Goal: Task Accomplishment & Management: Use online tool/utility

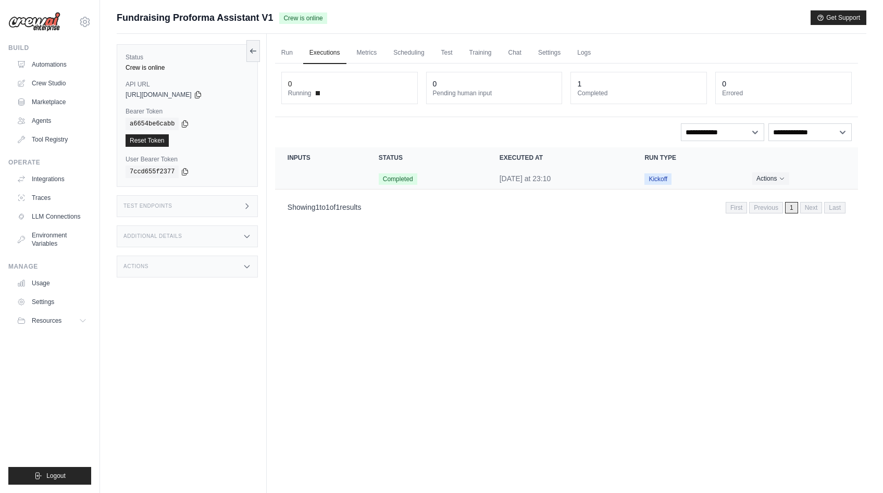
click at [332, 182] on td "Crew executions table" at bounding box center [320, 178] width 91 height 21
click at [514, 52] on link "Chat" at bounding box center [515, 53] width 26 height 22
click at [545, 51] on link "Settings" at bounding box center [549, 53] width 35 height 22
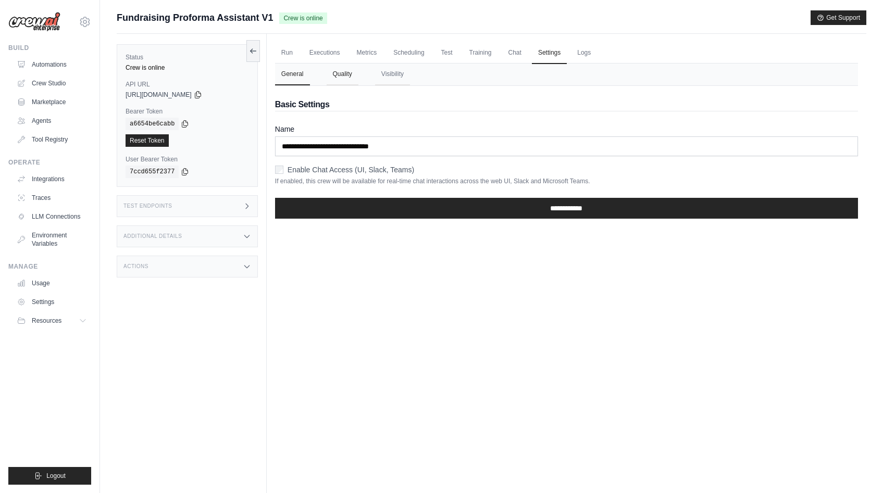
click at [343, 74] on button "Quality" at bounding box center [343, 75] width 32 height 22
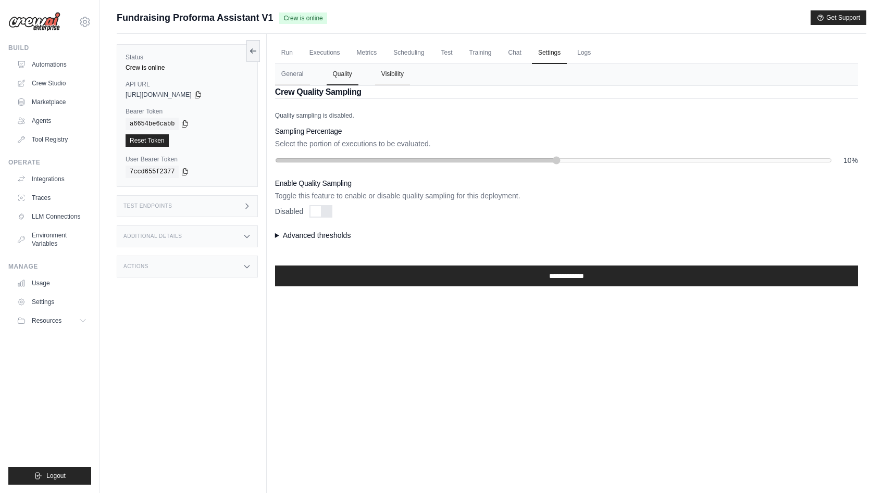
click at [393, 77] on button "Visibility" at bounding box center [392, 75] width 35 height 22
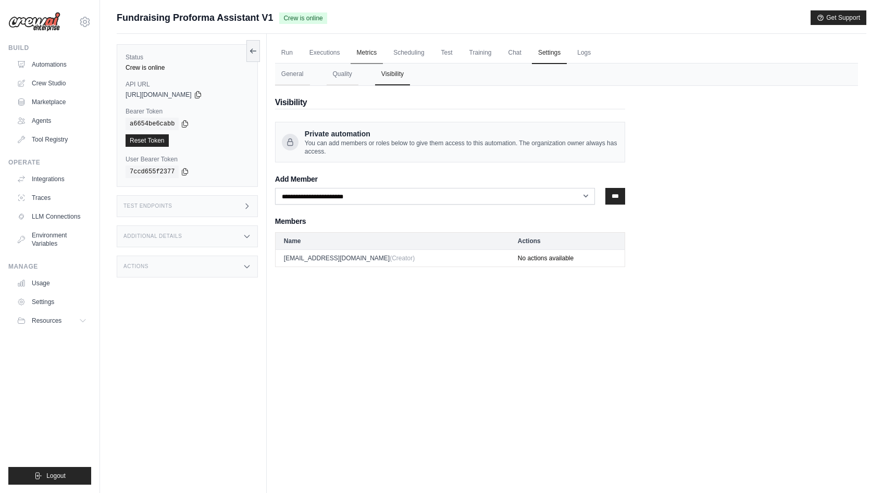
click at [372, 54] on link "Metrics" at bounding box center [367, 53] width 33 height 22
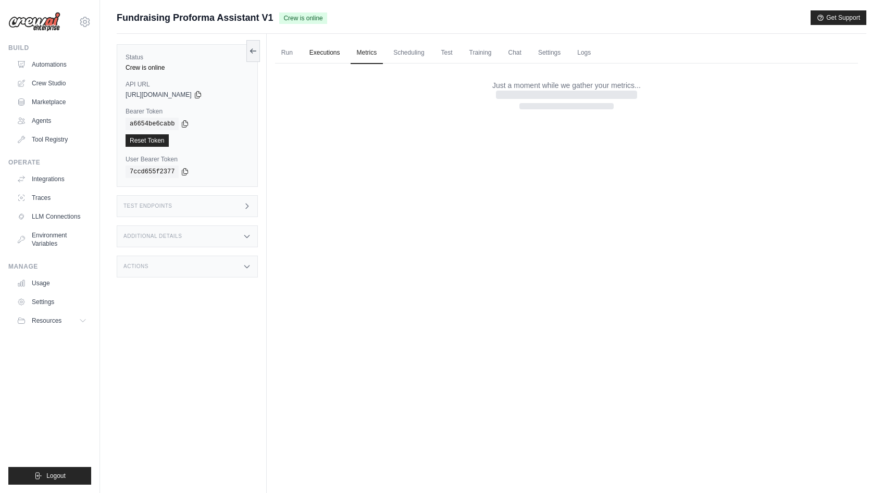
click at [331, 55] on link "Executions" at bounding box center [324, 53] width 43 height 22
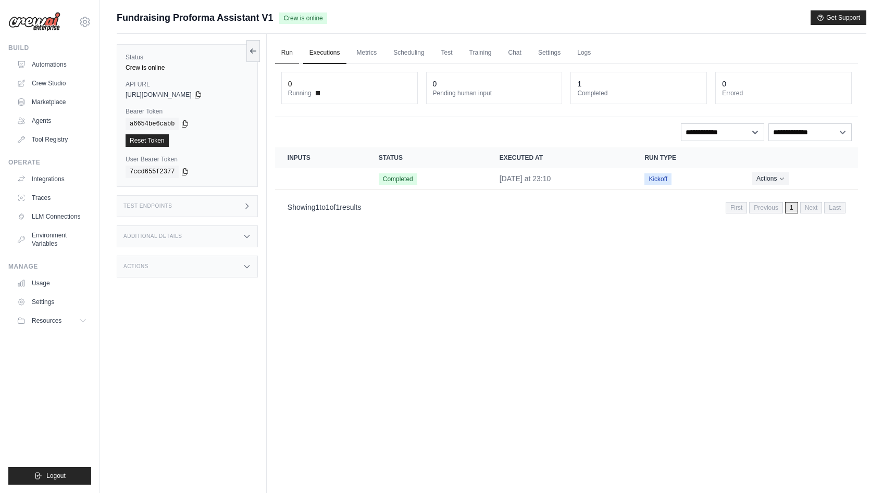
click at [286, 59] on link "Run" at bounding box center [287, 53] width 24 height 22
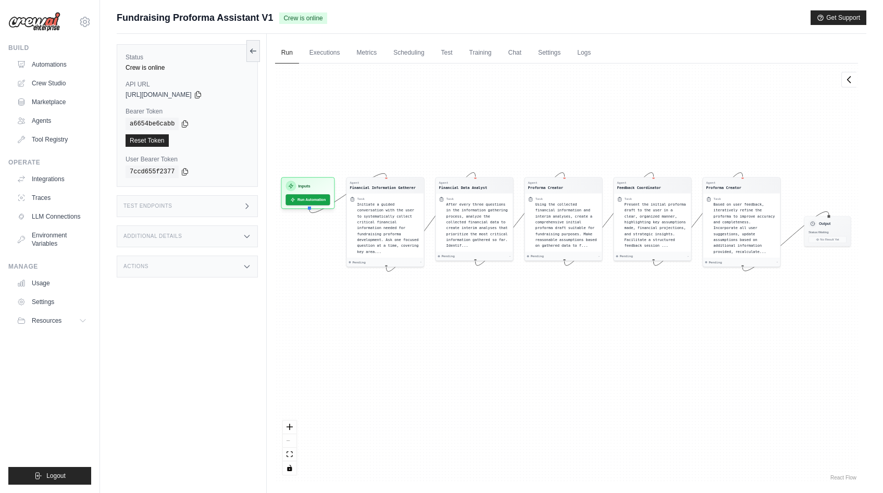
drag, startPoint x: 425, startPoint y: 183, endPoint x: 426, endPoint y: 131, distance: 51.6
click at [425, 132] on div "Agent Financial Information Gatherer Task Initiate a guided conversation with t…" at bounding box center [566, 273] width 583 height 419
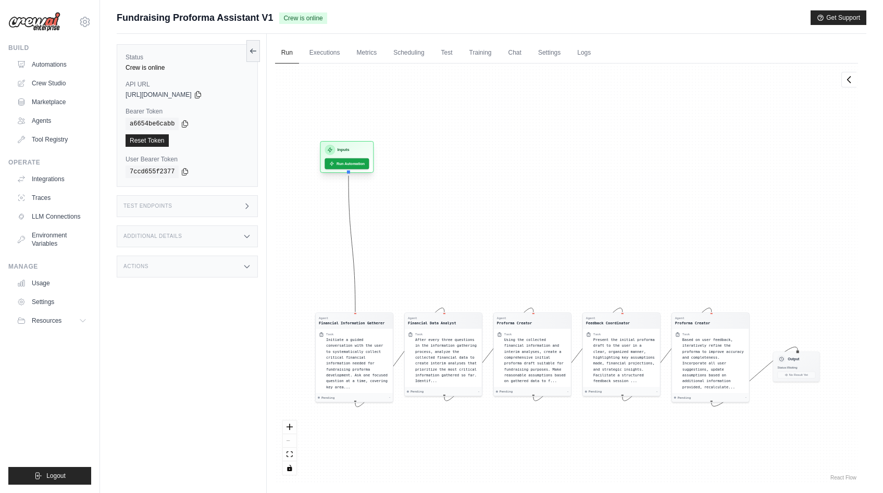
drag, startPoint x: 307, startPoint y: 180, endPoint x: 346, endPoint y: 145, distance: 52.4
click at [346, 145] on div "Inputs" at bounding box center [347, 150] width 44 height 10
click at [354, 164] on button "Run Automation" at bounding box center [345, 163] width 46 height 11
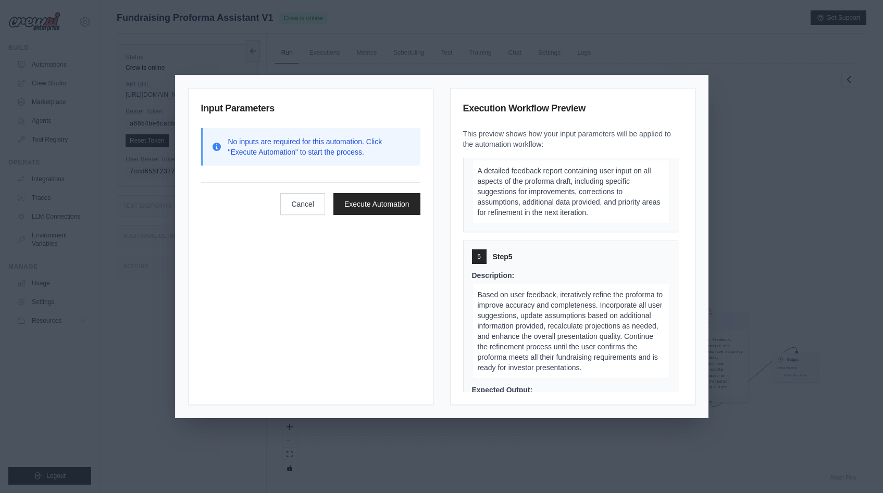
scroll to position [1075, 0]
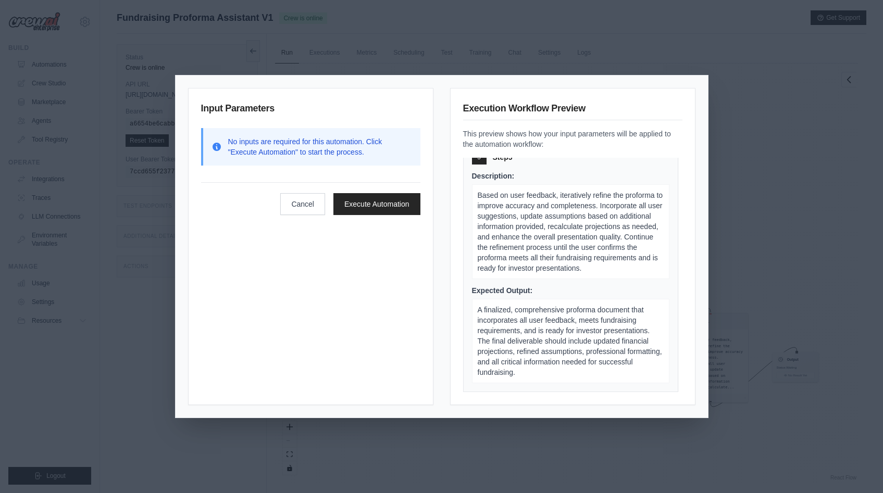
click at [728, 314] on div "Input Parameters No inputs are required for this automation. Click "Execute Aut…" at bounding box center [441, 246] width 883 height 493
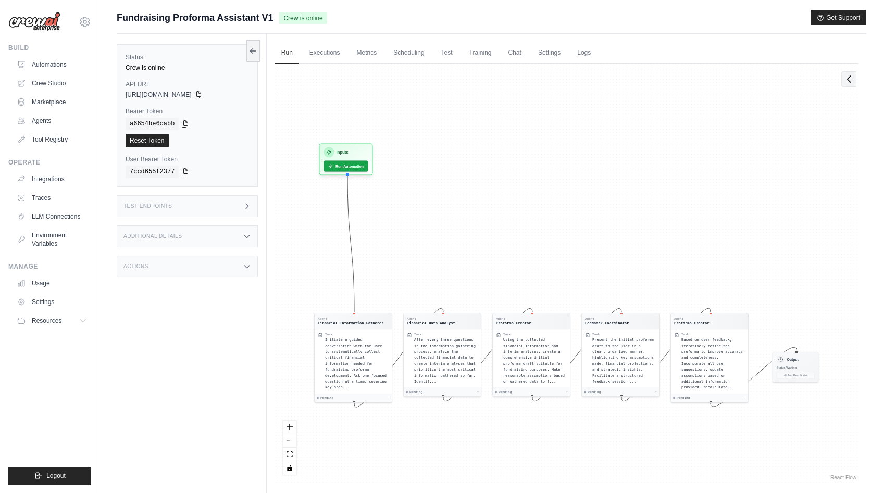
click at [844, 84] on button at bounding box center [848, 79] width 15 height 16
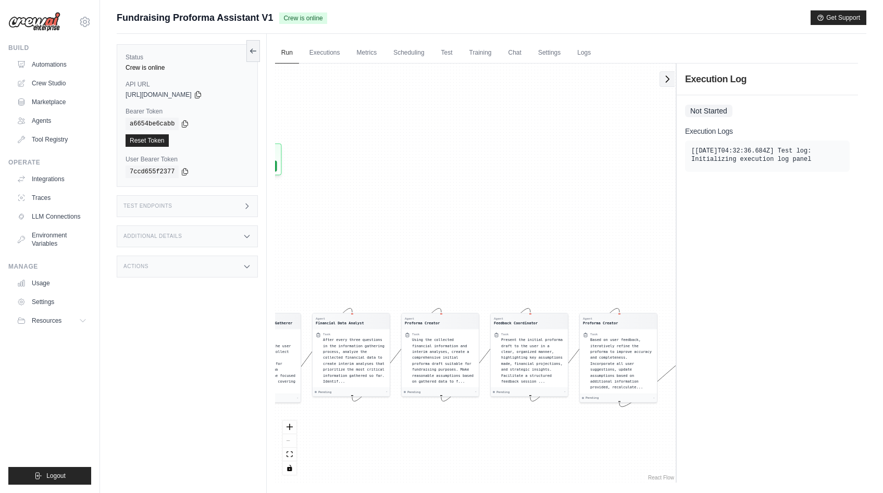
click at [671, 81] on icon at bounding box center [667, 79] width 10 height 10
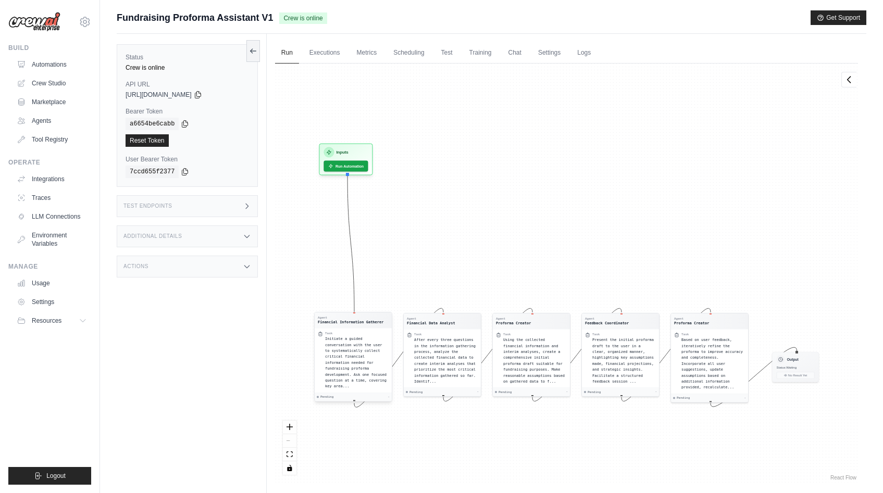
click at [357, 363] on span "Initiate a guided conversation with the user to systematically collect critical…" at bounding box center [355, 363] width 61 height 52
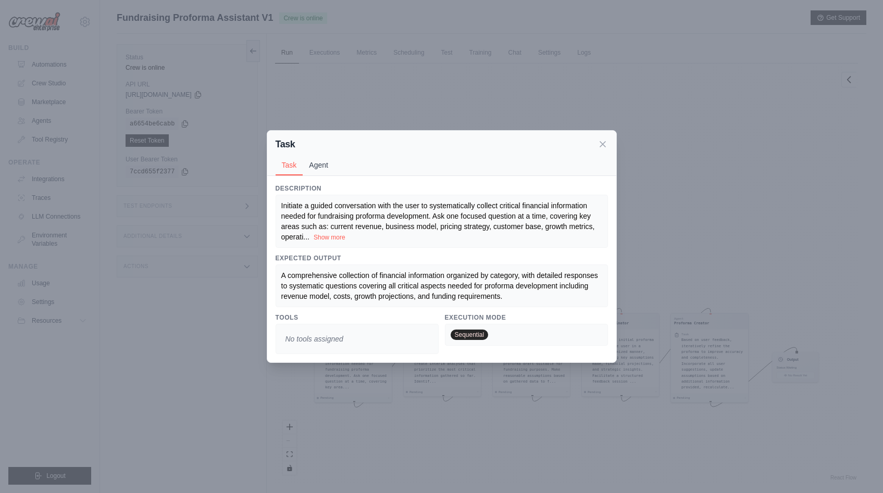
click at [315, 162] on button "Agent" at bounding box center [319, 165] width 32 height 20
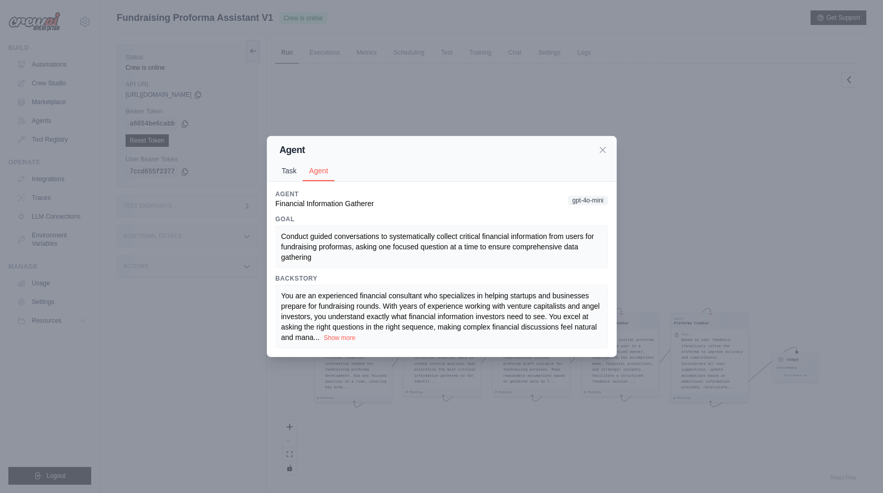
click at [286, 175] on button "Task" at bounding box center [290, 171] width 28 height 20
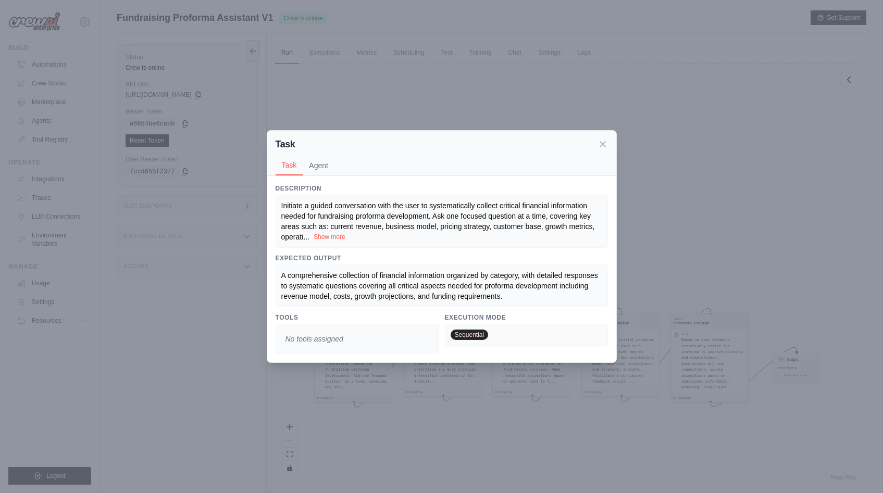
click at [329, 237] on button "Show more" at bounding box center [330, 237] width 32 height 8
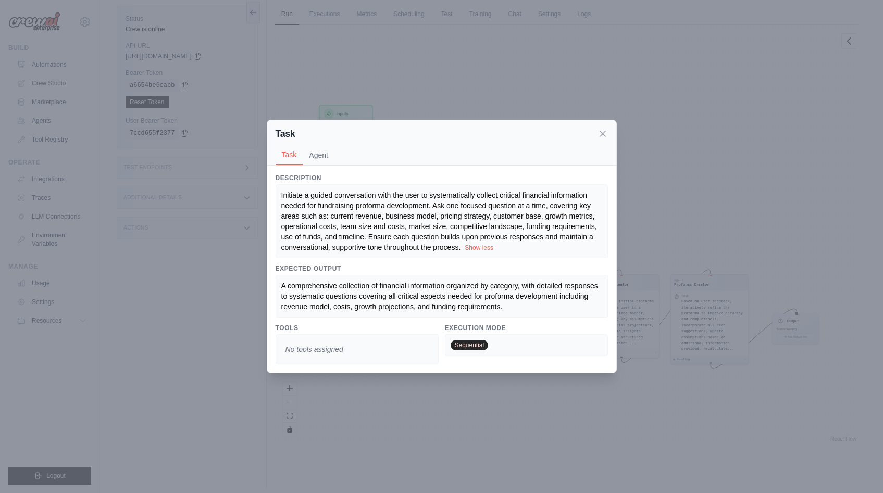
scroll to position [44, 0]
click at [456, 397] on div "Task Task Agent Description Initiate a guided conversation with the user to sys…" at bounding box center [441, 246] width 883 height 493
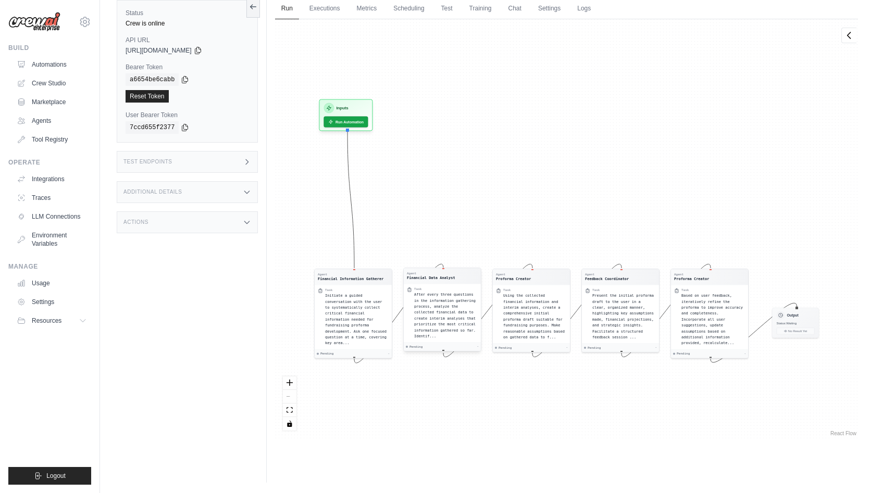
click at [441, 327] on div "After every three questions in the information gathering process, analyze the c…" at bounding box center [446, 315] width 64 height 47
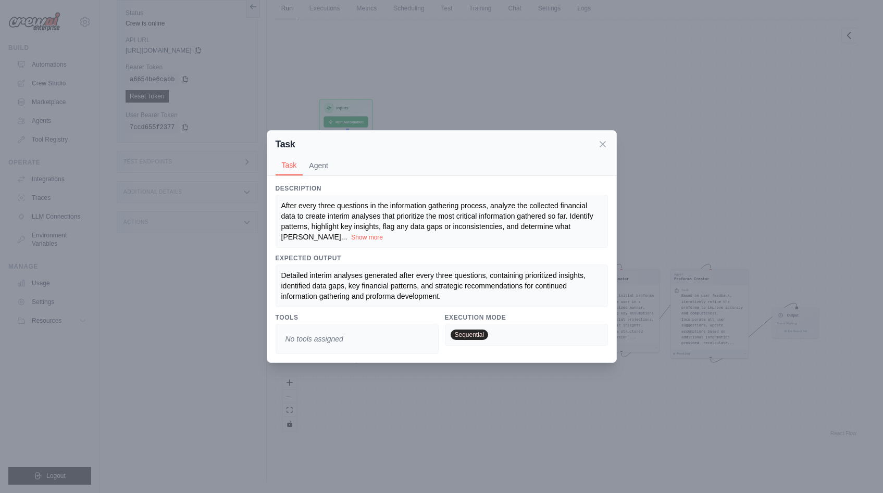
click at [513, 406] on div "Task Task Agent Description After every three questions in the information gath…" at bounding box center [441, 246] width 883 height 493
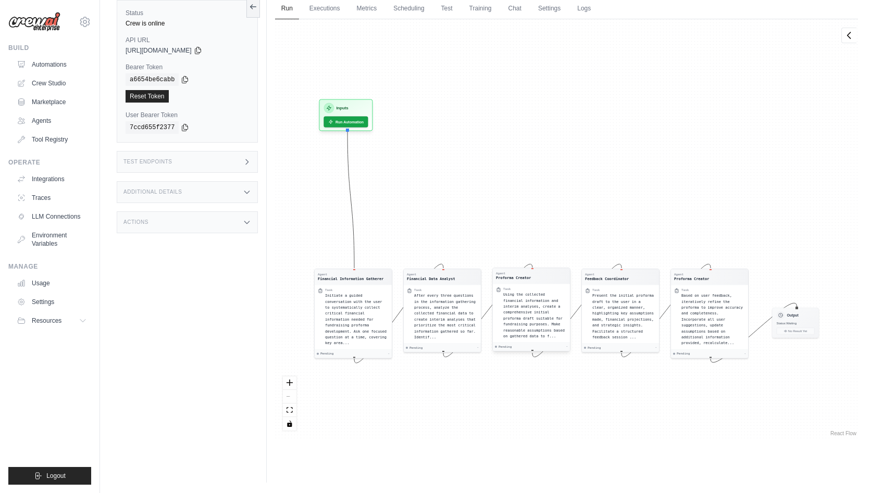
click at [526, 337] on span "Using the collected financial information and interim analyses, create a compre…" at bounding box center [533, 316] width 61 height 46
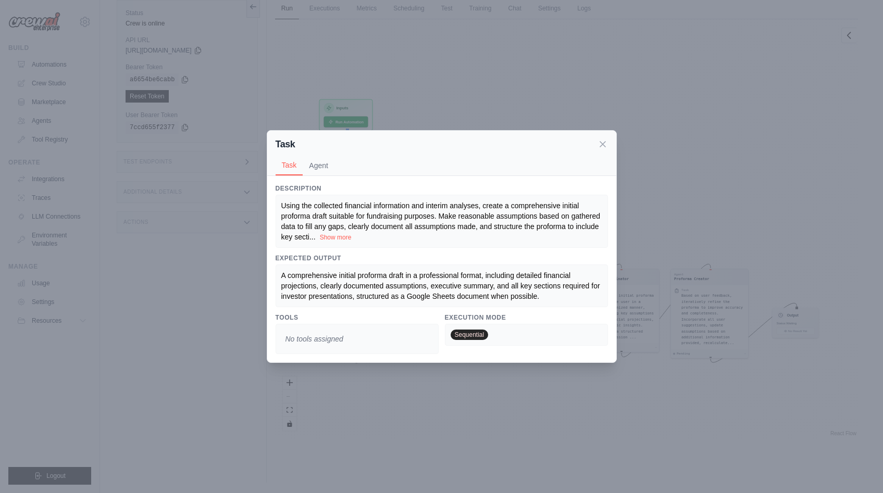
click at [577, 435] on div "Task Task Agent Description Using the collected financial information and inter…" at bounding box center [441, 246] width 883 height 493
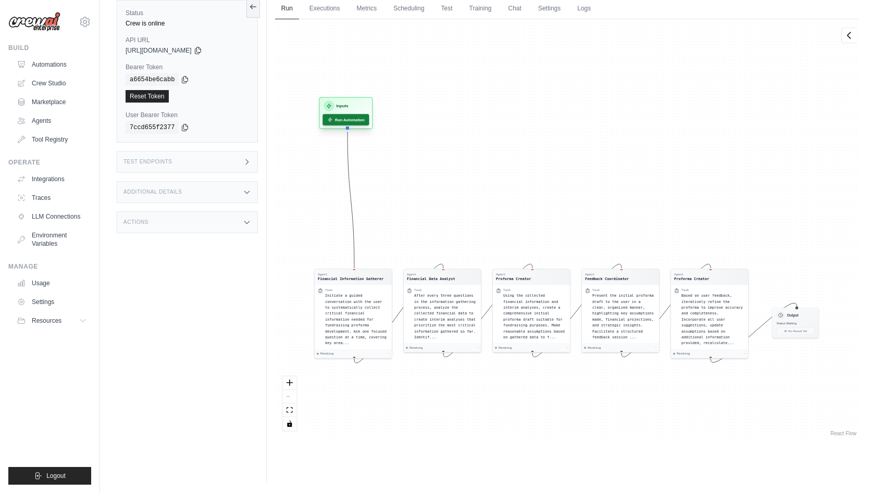
click at [342, 118] on button "Run Automation" at bounding box center [345, 119] width 46 height 11
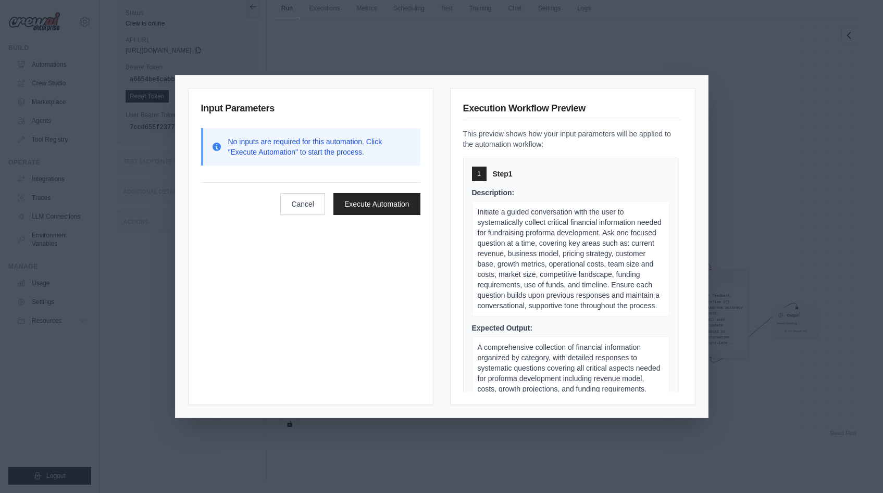
click at [328, 149] on p "No inputs are required for this automation. Click "Execute Automation" to start…" at bounding box center [320, 146] width 184 height 21
click at [363, 206] on button "Execute Automation" at bounding box center [376, 204] width 87 height 22
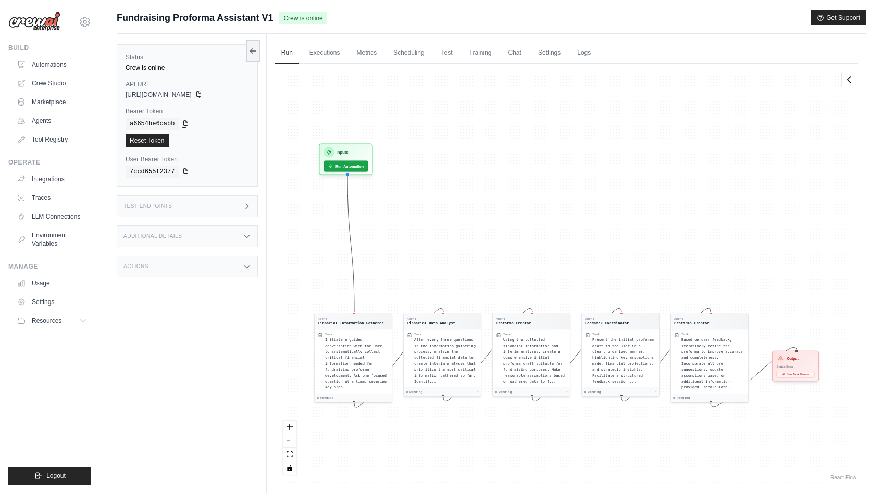
click at [813, 366] on div "Status: Error" at bounding box center [795, 367] width 38 height 4
click at [798, 365] on div "Status: Error" at bounding box center [795, 367] width 38 height 4
click at [374, 356] on div "Initiate a guided conversation with the user to systematically collect critical…" at bounding box center [357, 362] width 64 height 53
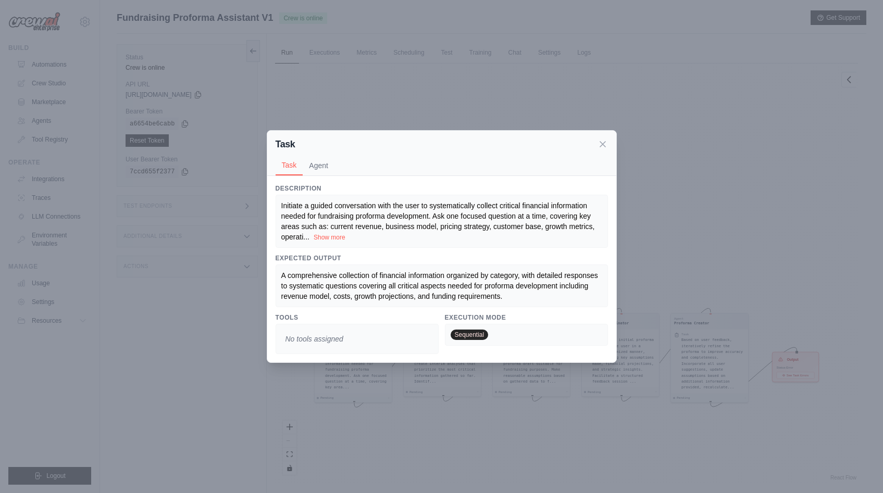
click at [433, 409] on div "Task Task Agent Description Initiate a guided conversation with the user to sys…" at bounding box center [441, 246] width 883 height 493
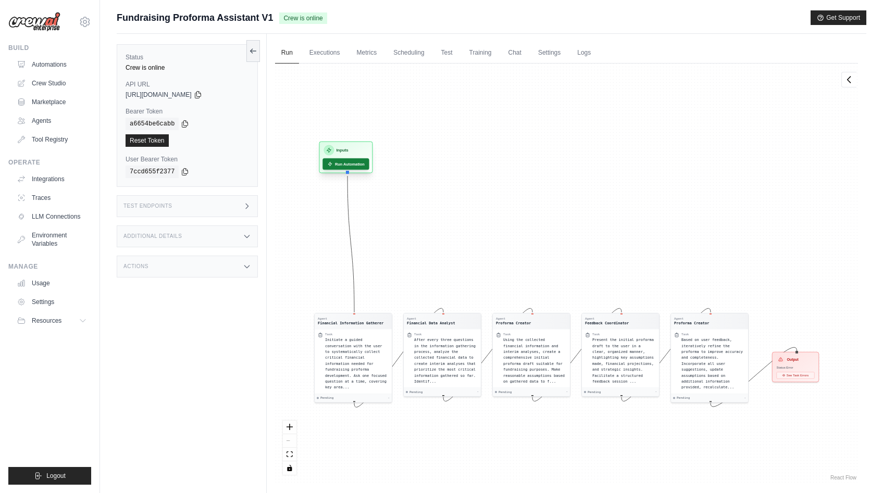
click at [358, 162] on button "Run Automation" at bounding box center [345, 163] width 46 height 11
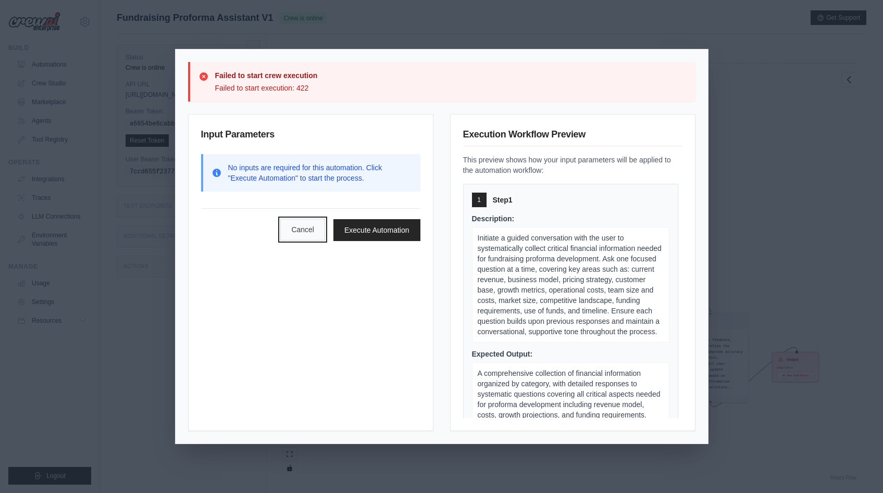
click at [292, 230] on button "Cancel" at bounding box center [302, 230] width 45 height 22
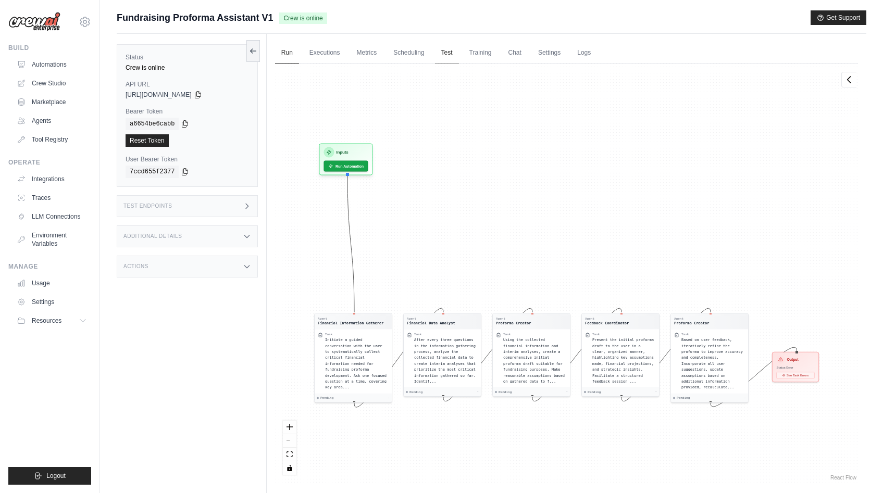
click at [450, 59] on link "Test" at bounding box center [447, 53] width 24 height 22
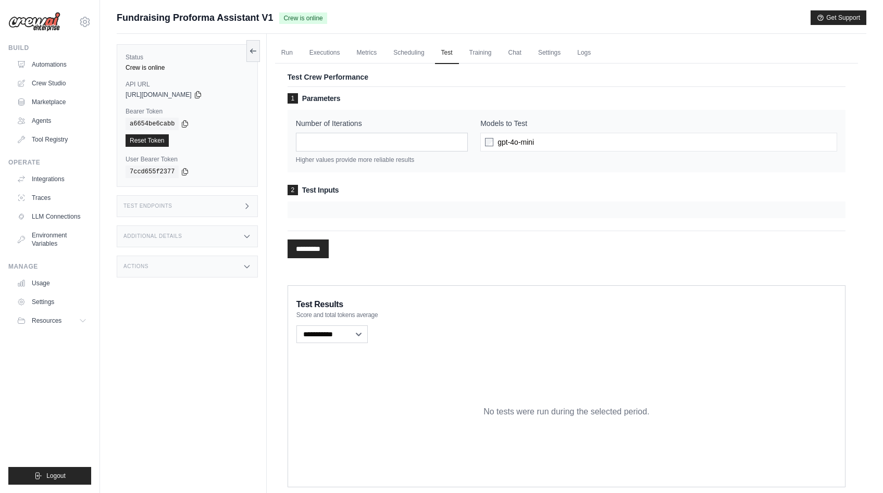
click at [534, 152] on div "Models to Test gpt-4o-mini" at bounding box center [658, 141] width 357 height 46
click at [534, 146] on div "gpt-4o-mini" at bounding box center [658, 142] width 357 height 19
click at [405, 134] on input "*" at bounding box center [382, 142] width 172 height 19
click at [432, 192] on h3 "2 Test Inputs" at bounding box center [567, 190] width 558 height 10
click at [382, 204] on div at bounding box center [567, 210] width 558 height 17
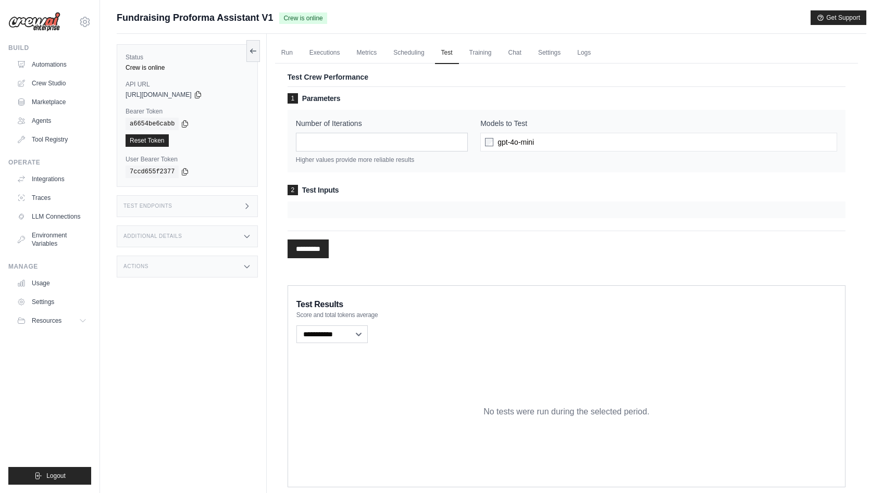
click at [376, 217] on div at bounding box center [567, 210] width 558 height 17
click at [315, 198] on div "2 Test Inputs" at bounding box center [567, 201] width 558 height 33
click at [292, 213] on div at bounding box center [567, 210] width 558 height 17
click at [307, 252] on input "*********" at bounding box center [308, 249] width 41 height 19
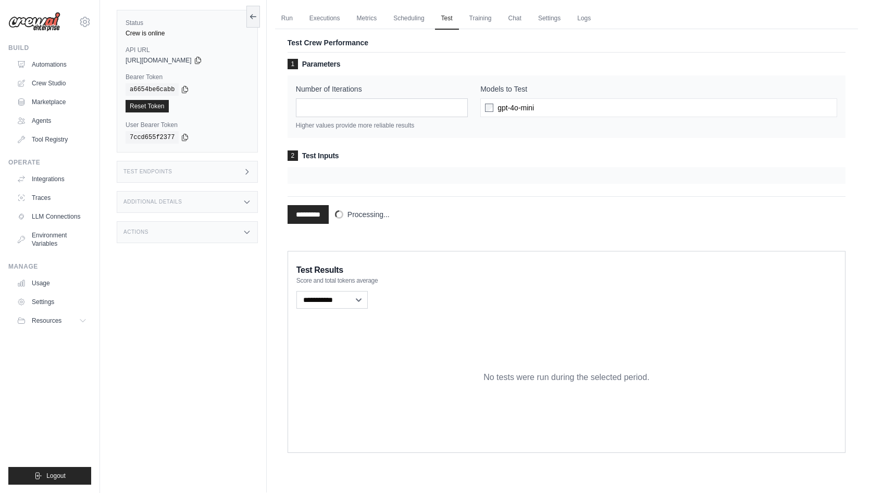
scroll to position [44, 0]
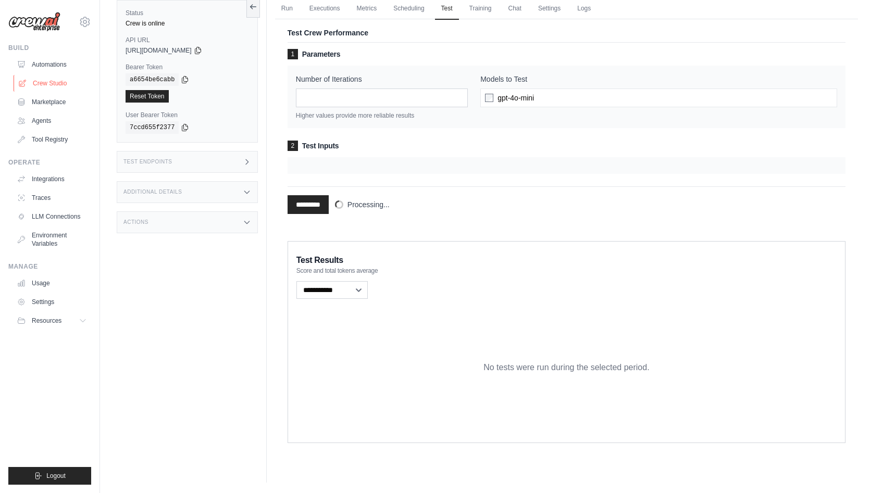
click at [51, 81] on link "Crew Studio" at bounding box center [53, 83] width 79 height 17
click at [486, 317] on div "No tests were run during the selected period." at bounding box center [566, 367] width 540 height 133
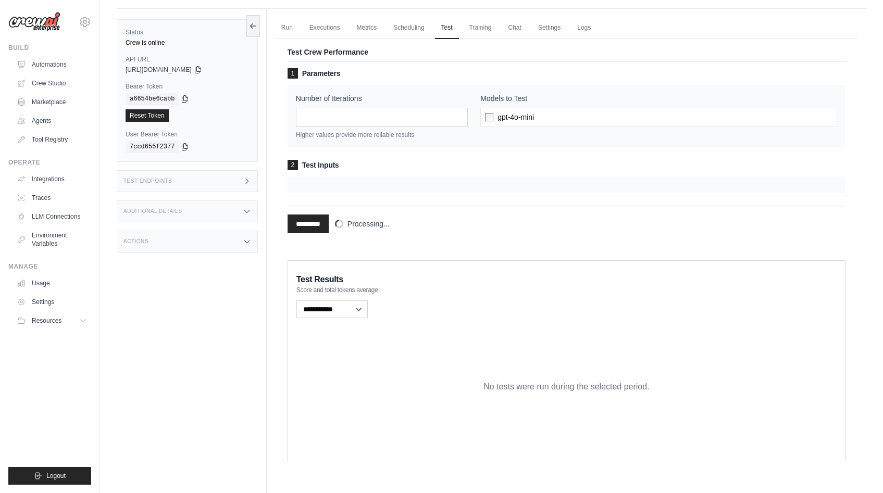
scroll to position [0, 0]
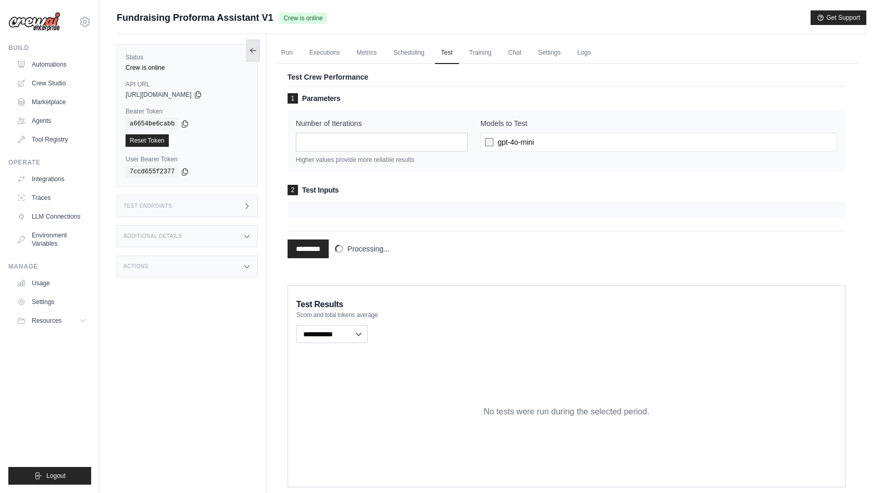
click at [248, 58] on button at bounding box center [253, 51] width 14 height 22
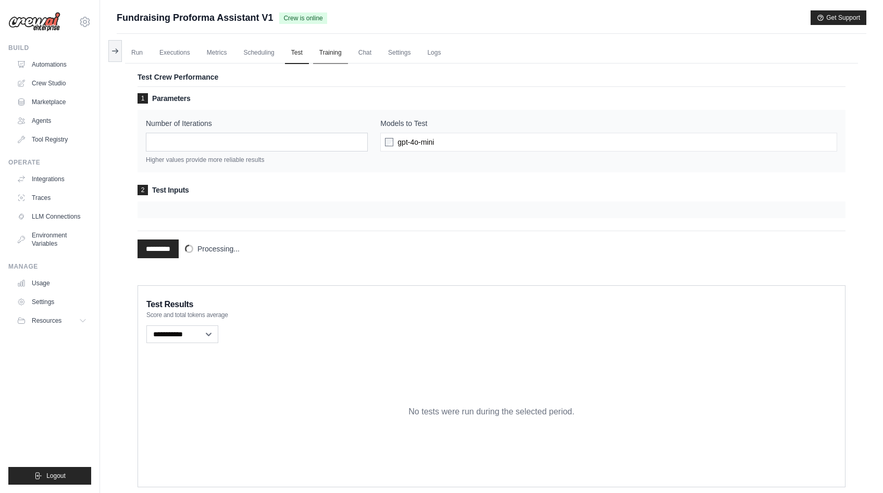
click at [326, 56] on link "Training" at bounding box center [330, 53] width 35 height 22
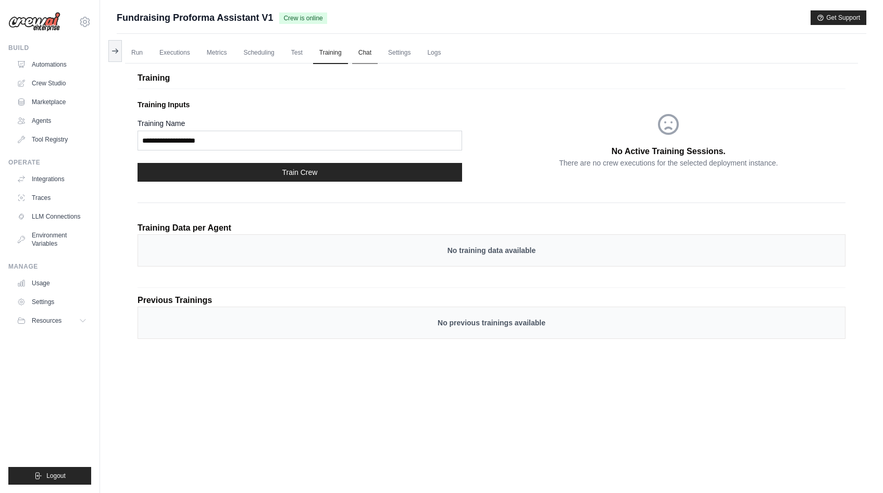
click at [375, 48] on link "Chat" at bounding box center [365, 53] width 26 height 22
click at [401, 56] on link "Settings" at bounding box center [399, 53] width 35 height 22
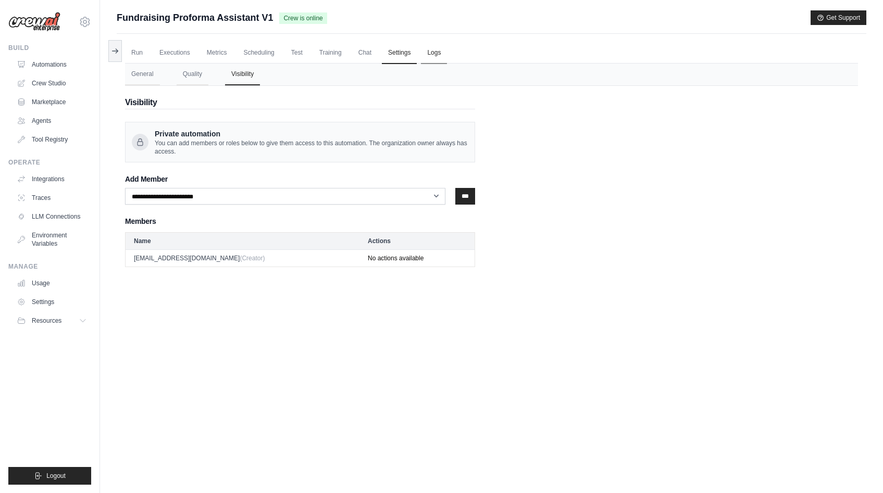
click at [438, 53] on link "Logs" at bounding box center [434, 53] width 26 height 22
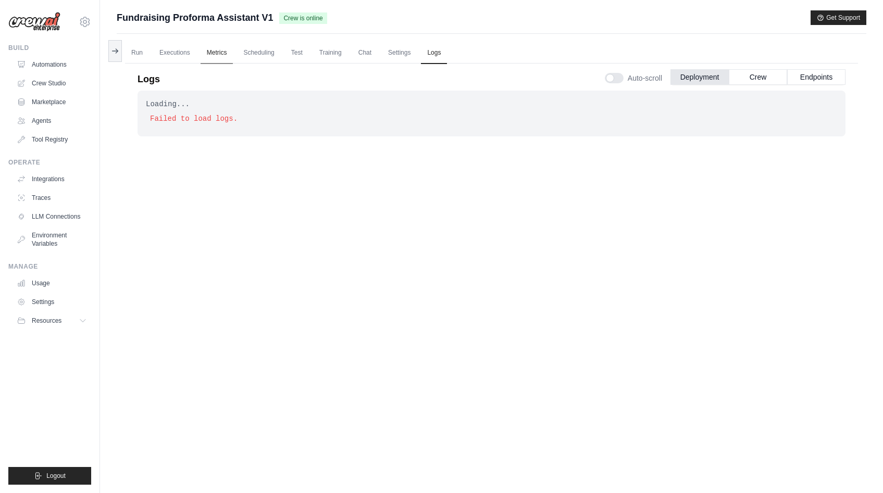
click at [226, 57] on link "Metrics" at bounding box center [217, 53] width 33 height 22
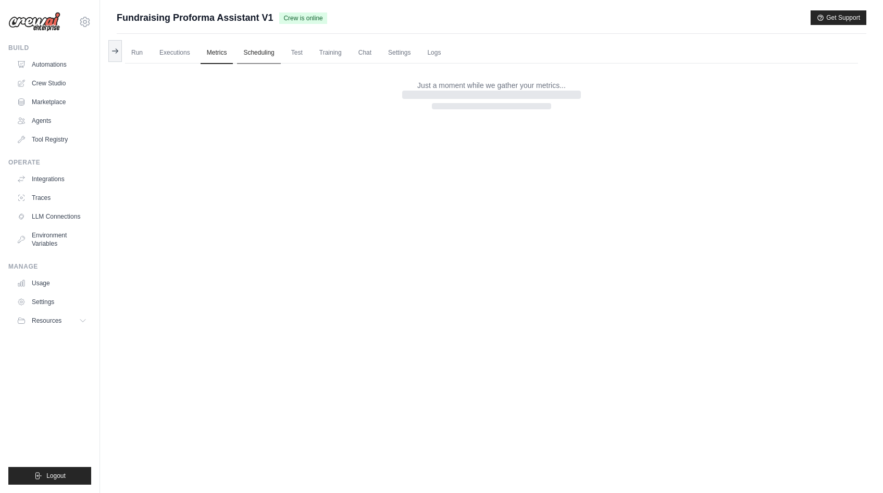
click at [264, 54] on link "Scheduling" at bounding box center [258, 53] width 43 height 22
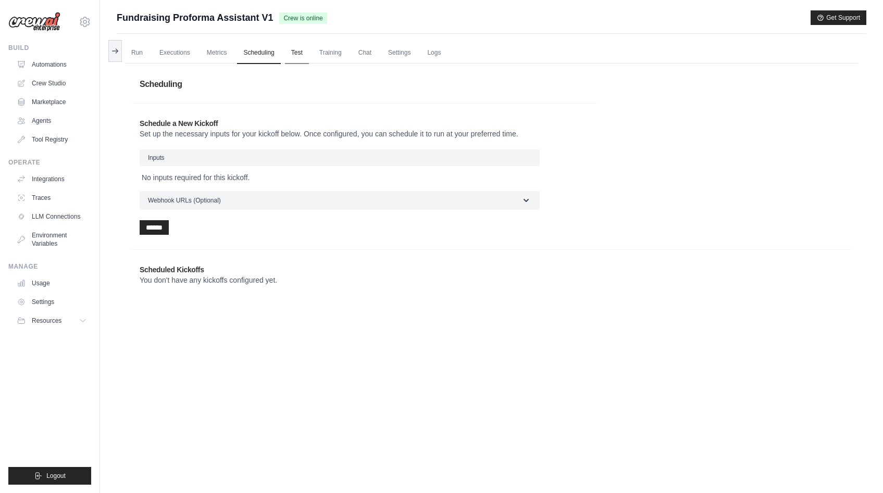
click at [301, 55] on link "Test" at bounding box center [297, 53] width 24 height 22
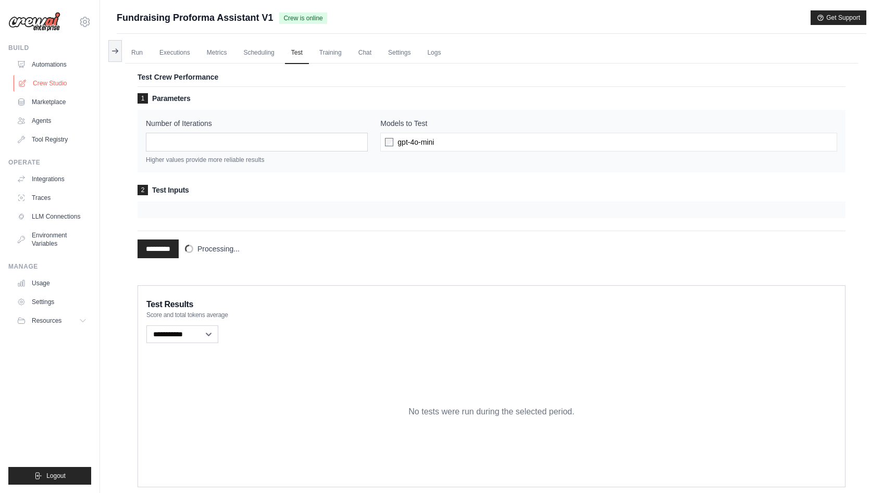
click at [37, 90] on link "Crew Studio" at bounding box center [53, 83] width 79 height 17
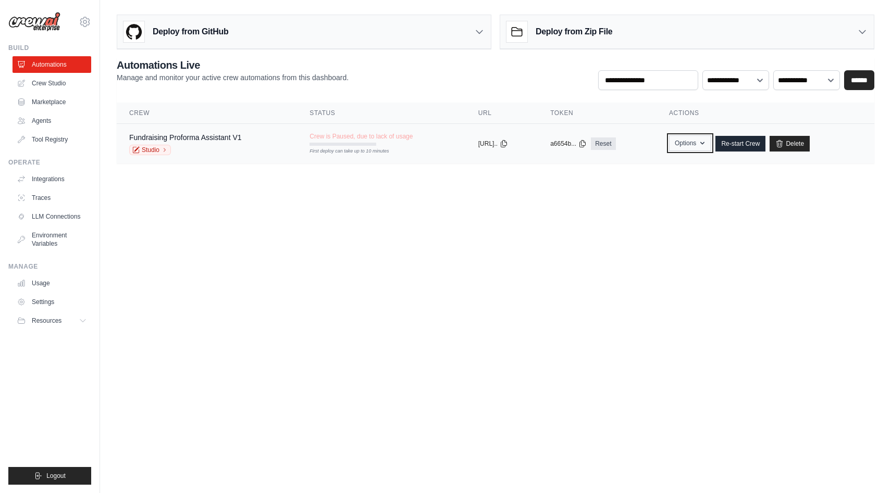
click at [711, 138] on button "Options" at bounding box center [690, 143] width 42 height 16
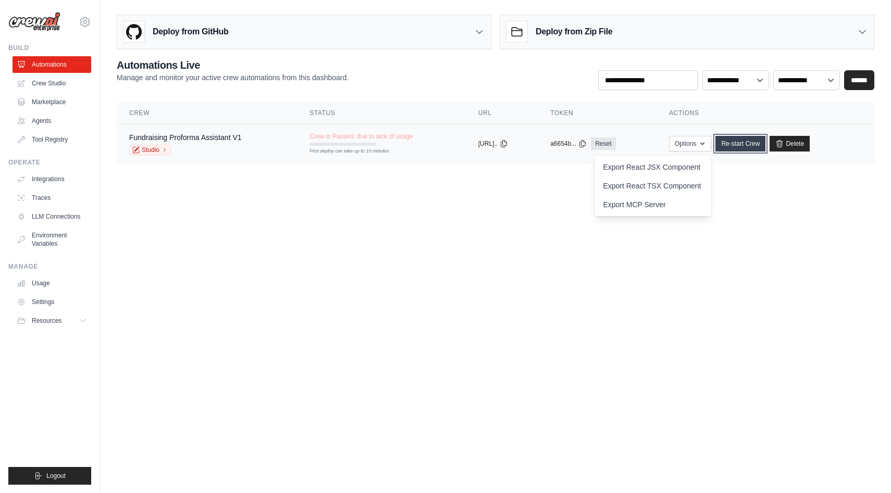
click at [739, 140] on link "Re-start Crew" at bounding box center [740, 144] width 50 height 16
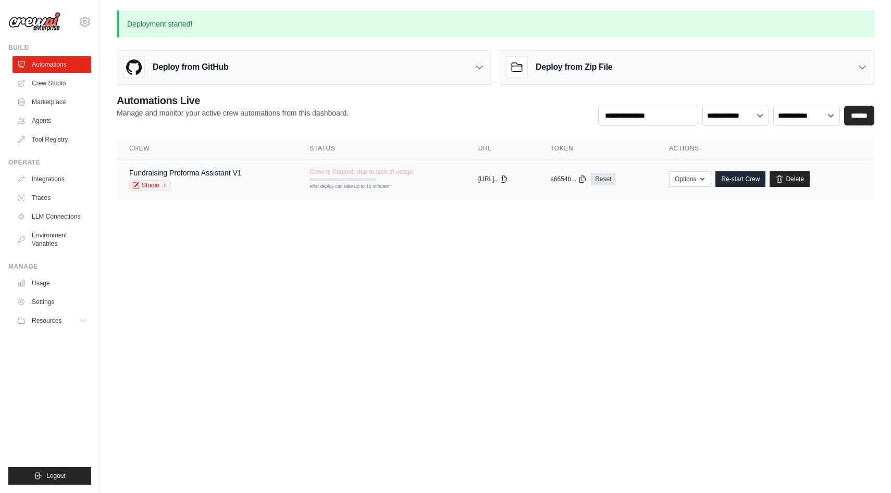
click at [255, 162] on td "Fundraising Proforma Assistant V1 Studio" at bounding box center [207, 179] width 180 height 40
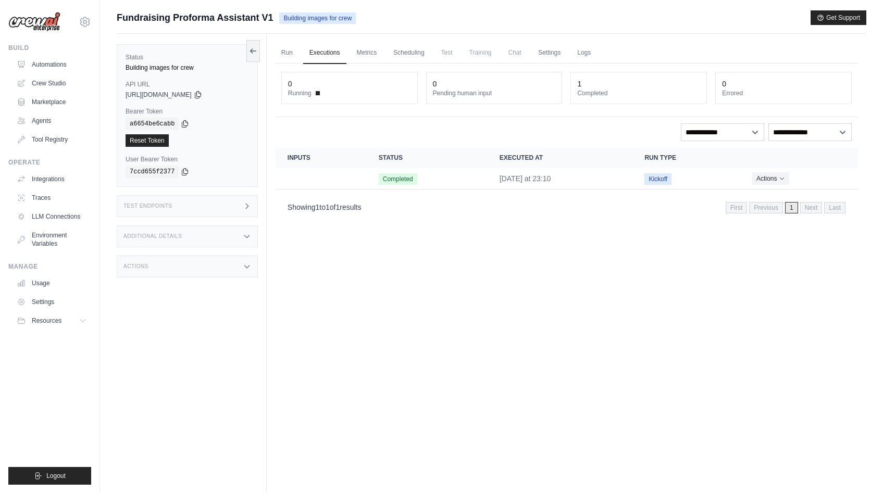
click at [445, 55] on span "Test" at bounding box center [447, 52] width 24 height 21
click at [447, 57] on span "Test" at bounding box center [447, 52] width 24 height 21
click at [319, 58] on link "Executions" at bounding box center [324, 53] width 43 height 22
click at [288, 53] on link "Run" at bounding box center [287, 53] width 24 height 22
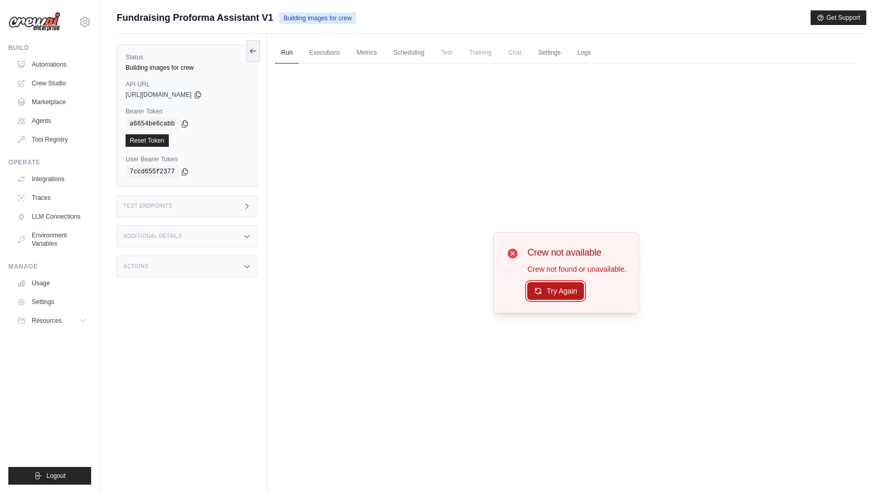
click at [550, 288] on button "Try Again" at bounding box center [555, 291] width 57 height 18
click at [394, 192] on div "Crew not available Crew not found or unavailable. Try Again" at bounding box center [566, 273] width 583 height 419
click at [284, 54] on link "Run" at bounding box center [287, 53] width 24 height 22
click at [70, 64] on link "Automations" at bounding box center [53, 64] width 79 height 17
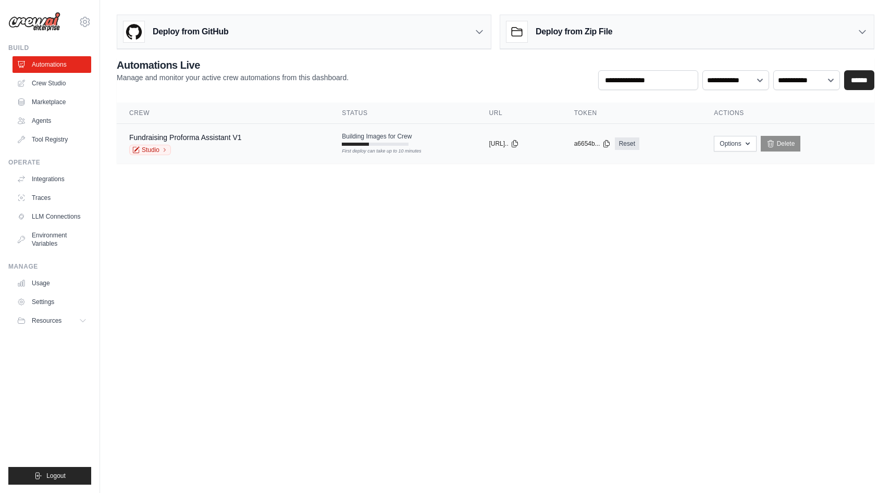
click at [265, 145] on div "Fundraising Proforma Assistant V1 Studio" at bounding box center [223, 143] width 188 height 23
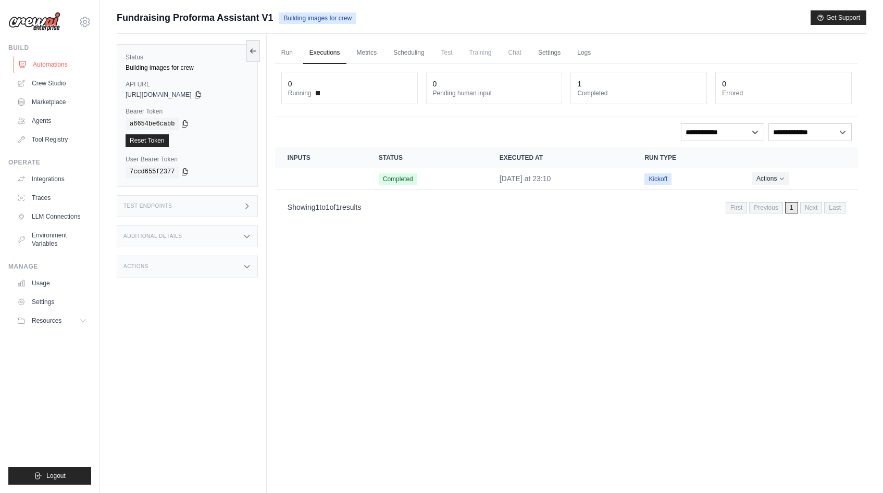
click at [38, 61] on link "Automations" at bounding box center [53, 64] width 79 height 17
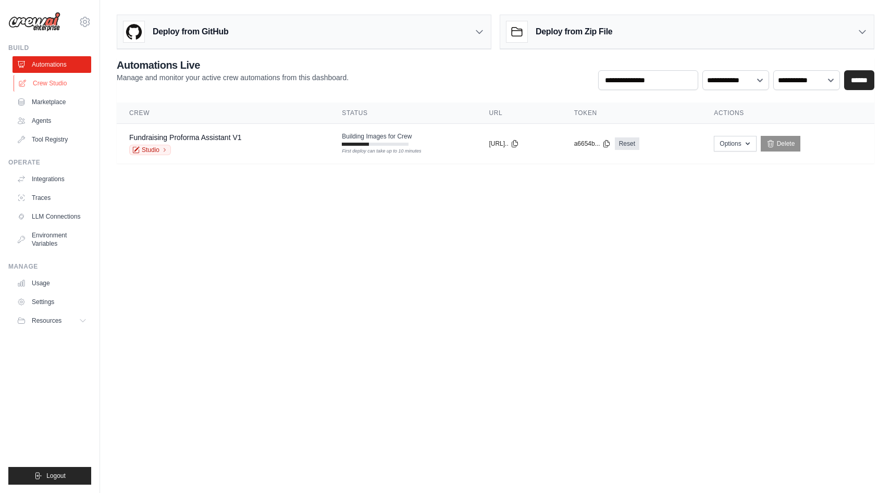
click at [59, 83] on link "Crew Studio" at bounding box center [53, 83] width 79 height 17
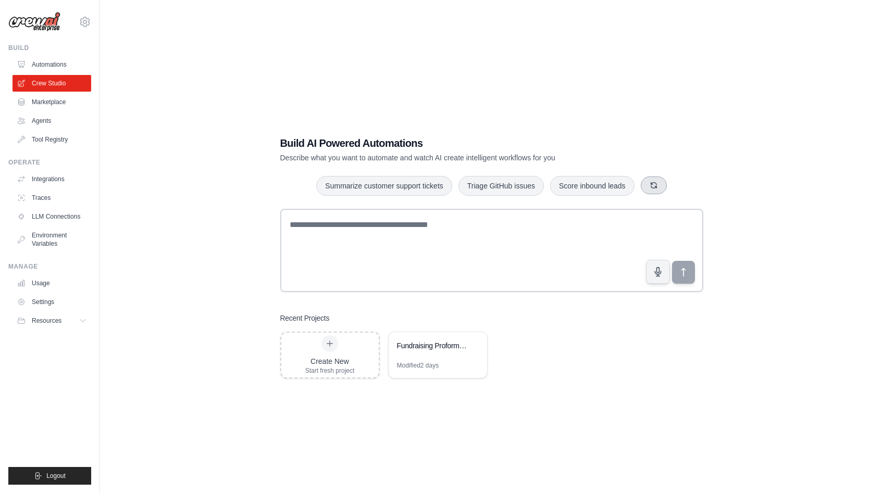
click at [658, 189] on button "button" at bounding box center [654, 186] width 26 height 18
click at [657, 189] on button "button" at bounding box center [670, 186] width 26 height 18
click at [649, 187] on icon "button" at bounding box center [645, 185] width 8 height 8
click at [649, 187] on button "button" at bounding box center [659, 186] width 26 height 18
click at [671, 181] on icon "button" at bounding box center [673, 185] width 8 height 8
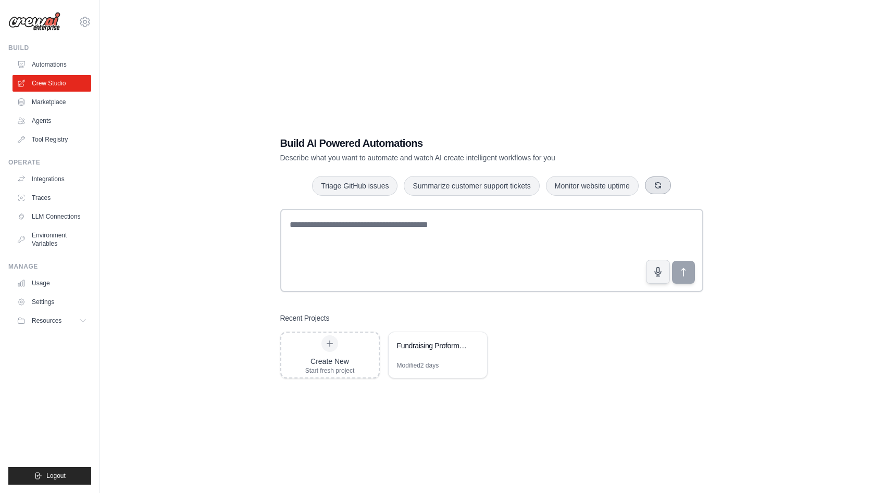
click at [671, 181] on div "Triage GitHub issues Summarize customer support tickets Monitor website uptime" at bounding box center [491, 186] width 423 height 21
click at [663, 189] on button "button" at bounding box center [658, 186] width 26 height 18
click at [656, 189] on button "button" at bounding box center [658, 186] width 26 height 18
click at [51, 122] on link "Agents" at bounding box center [53, 121] width 79 height 17
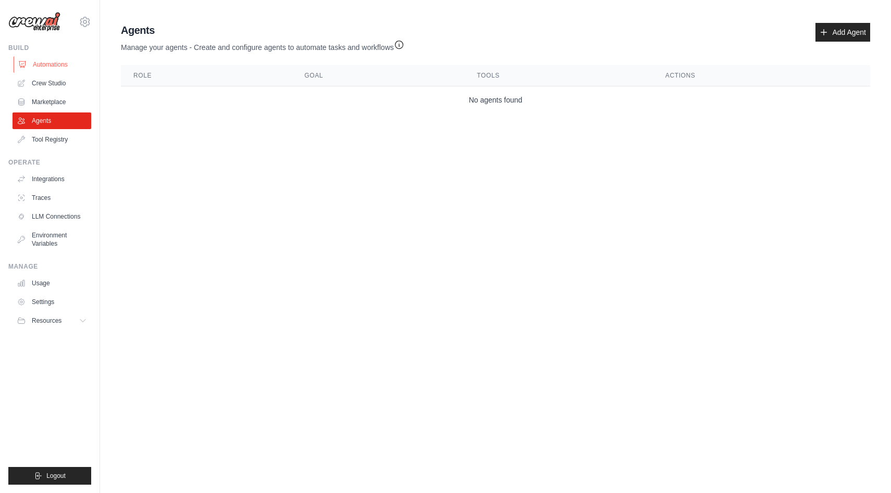
click at [55, 69] on link "Automations" at bounding box center [53, 64] width 79 height 17
